Goal: Task Accomplishment & Management: Complete application form

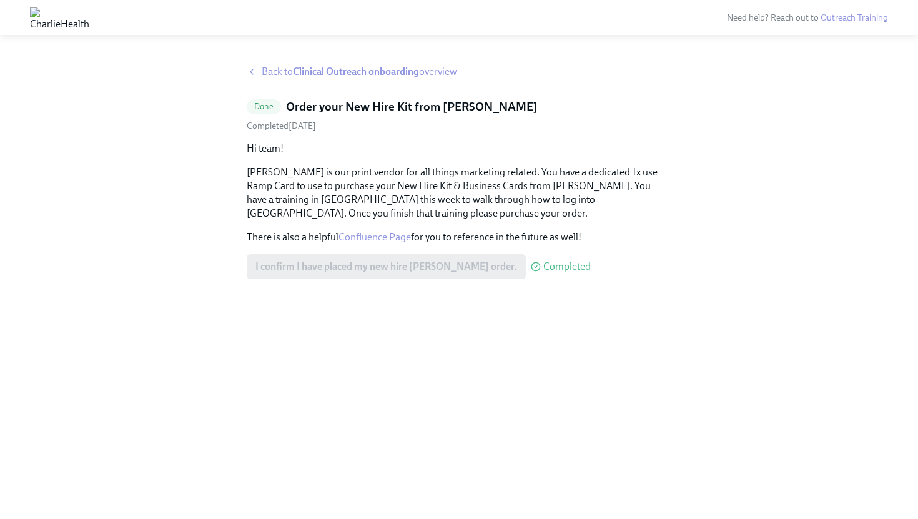
click at [357, 78] on span "Back to Clinical Outreach onboarding overview" at bounding box center [359, 72] width 195 height 14
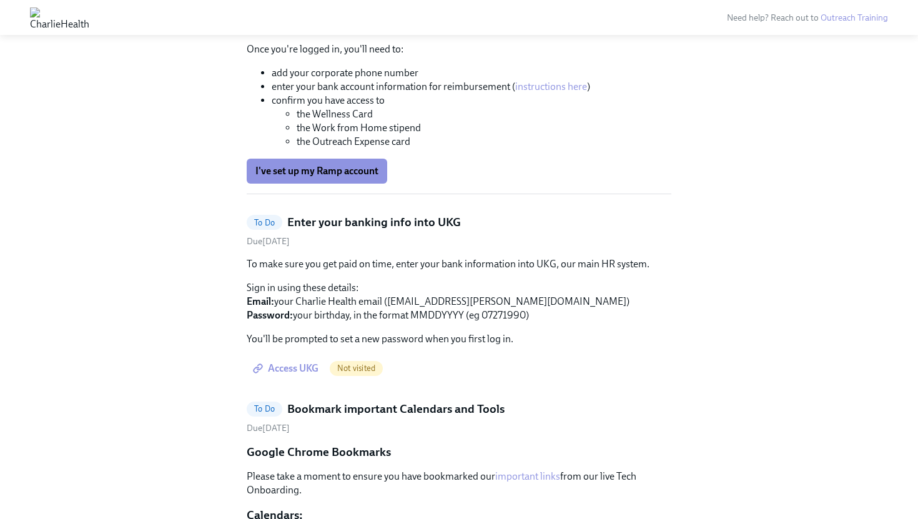
scroll to position [1528, 0]
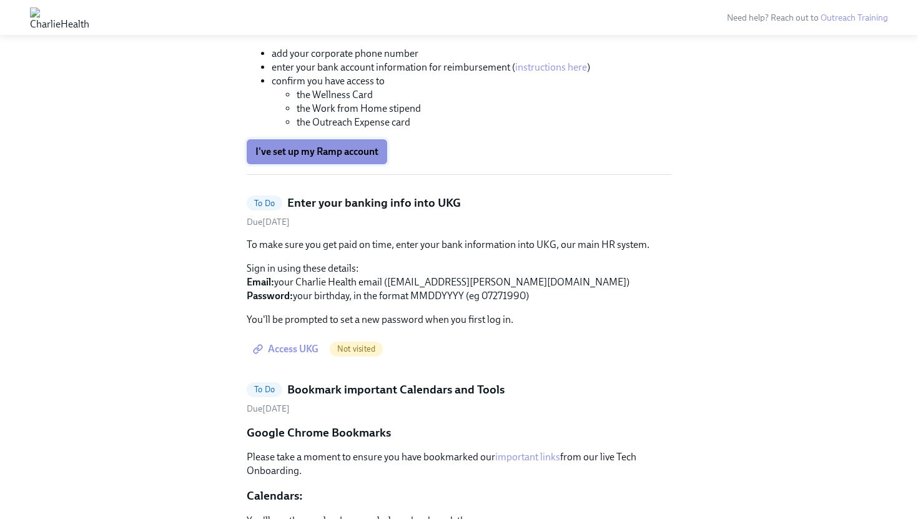
click at [354, 158] on span "I've set up my Ramp account" at bounding box center [316, 152] width 123 height 12
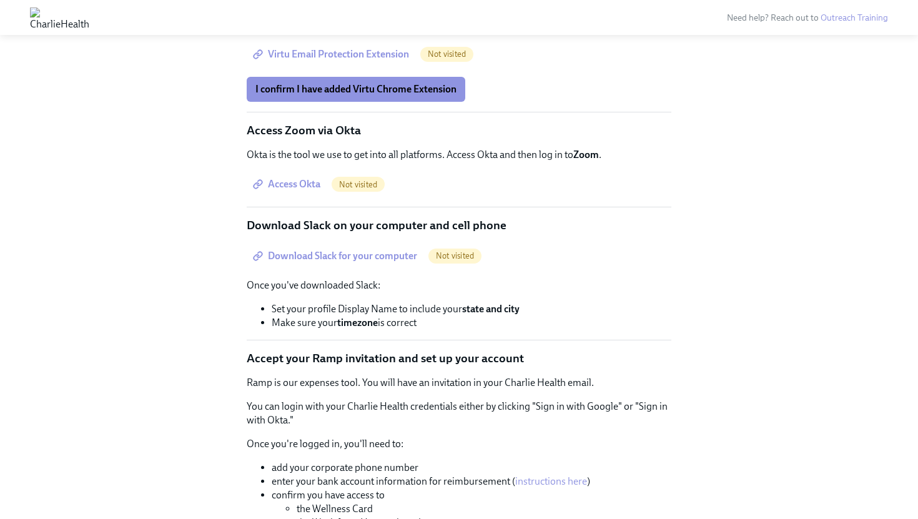
scroll to position [1109, 0]
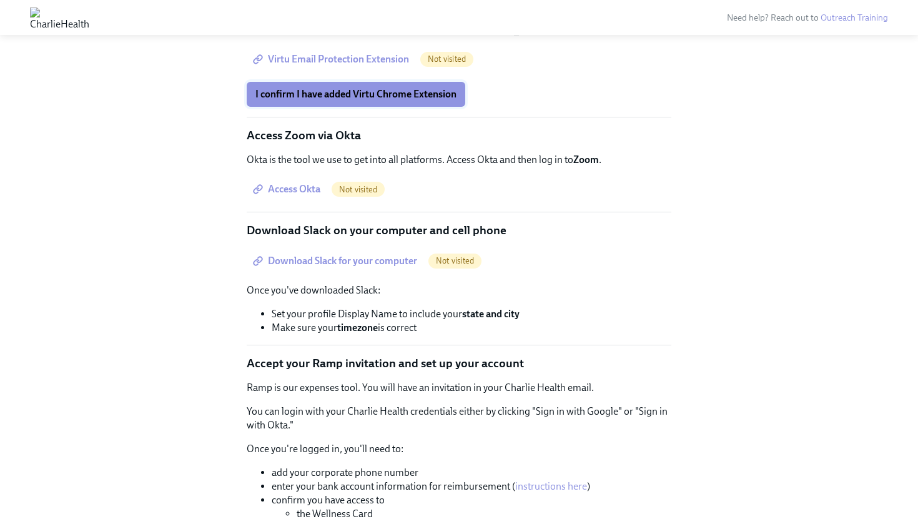
click at [412, 101] on span "I confirm I have added Virtu Chrome Extension" at bounding box center [355, 94] width 201 height 12
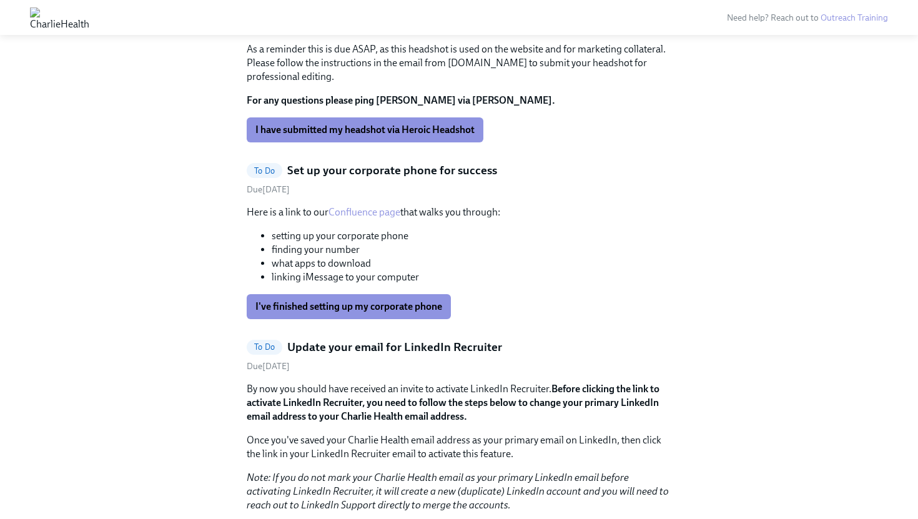
scroll to position [2184, 0]
click at [428, 136] on span "I have submitted my headshot via Heroic Headshot" at bounding box center [364, 129] width 219 height 12
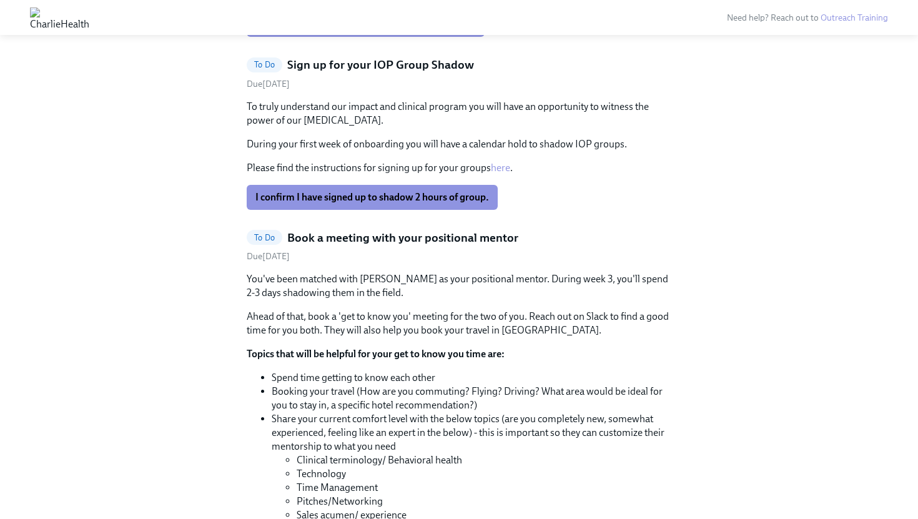
scroll to position [2556, 0]
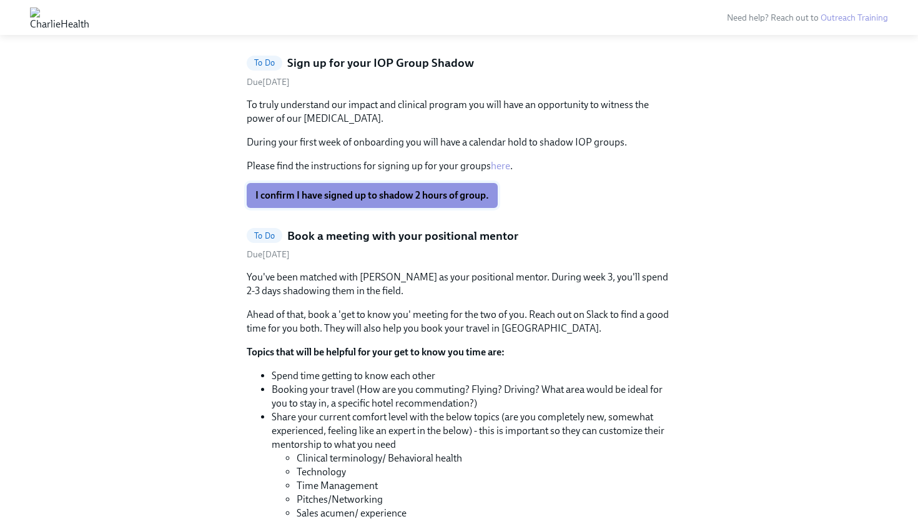
click at [385, 202] on span "I confirm I have signed up to shadow 2 hours of group." at bounding box center [372, 195] width 234 height 12
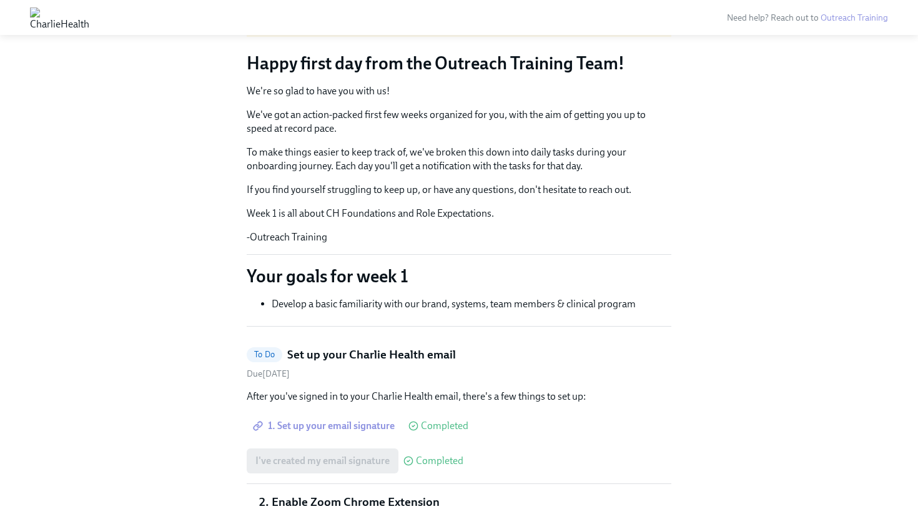
scroll to position [0, 0]
